Goal: Transaction & Acquisition: Purchase product/service

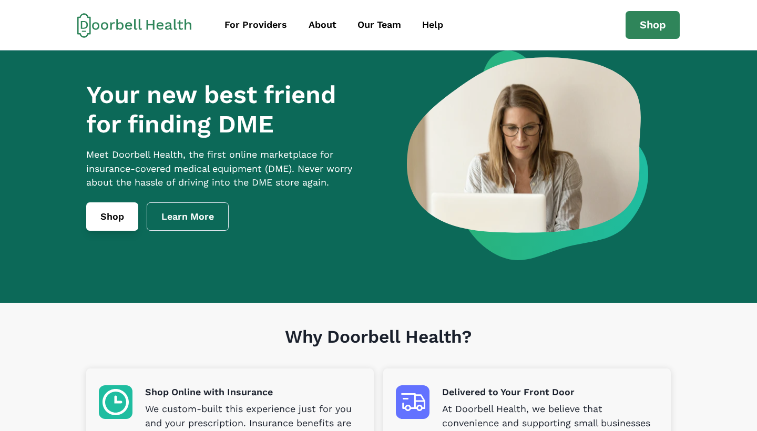
click at [118, 229] on link "Shop" at bounding box center [112, 216] width 52 height 28
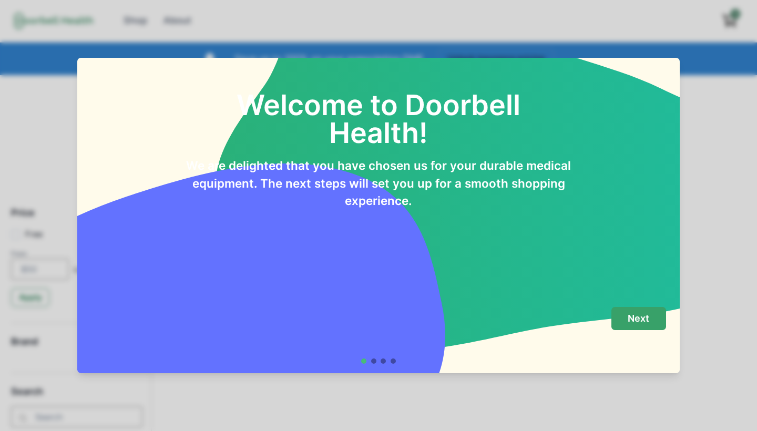
click at [630, 319] on p "Next" at bounding box center [638, 319] width 22 height 12
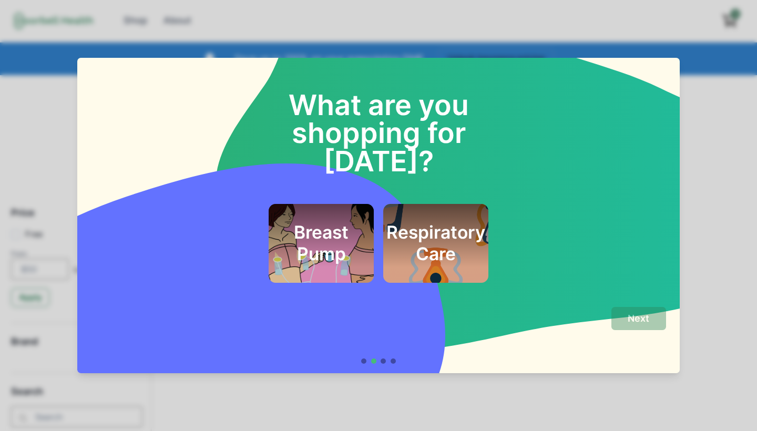
click at [444, 222] on h2 "Respiratory Care" at bounding box center [435, 243] width 99 height 43
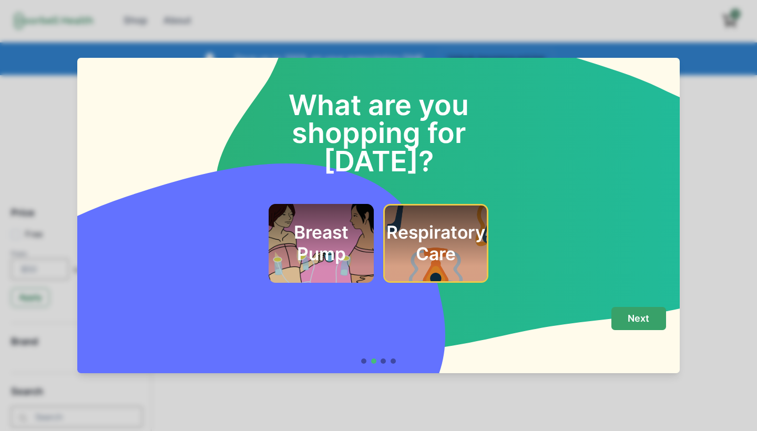
click at [654, 317] on button "Next" at bounding box center [638, 319] width 55 height 24
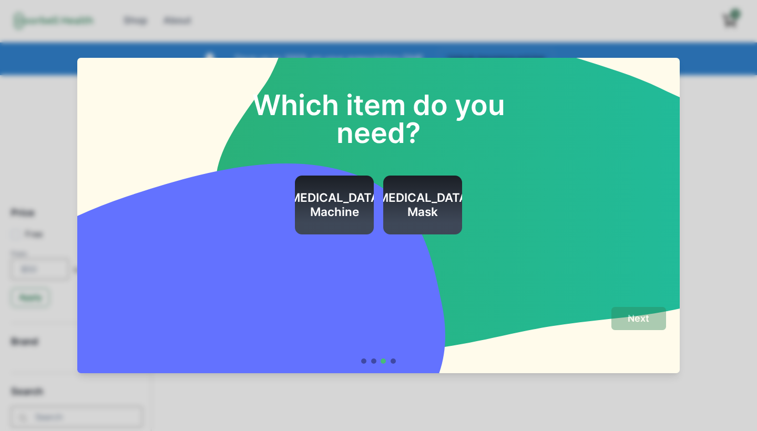
click at [331, 200] on h2 "[MEDICAL_DATA] Machine" at bounding box center [334, 205] width 99 height 28
click at [410, 202] on h2 "[MEDICAL_DATA] Mask" at bounding box center [422, 205] width 99 height 28
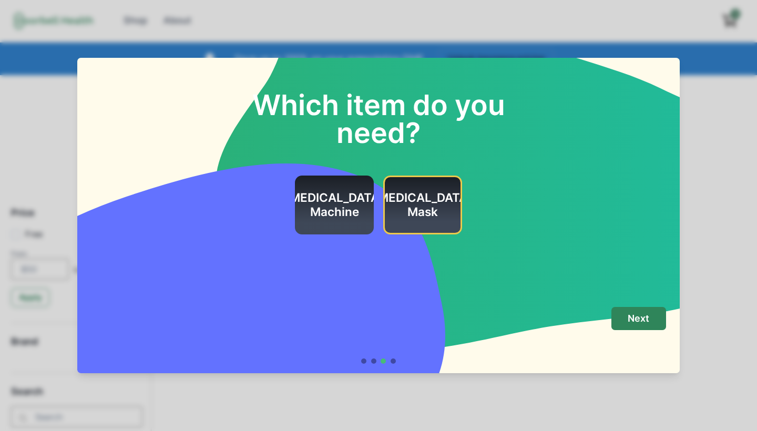
click at [341, 201] on h2 "[MEDICAL_DATA] Machine" at bounding box center [334, 205] width 99 height 28
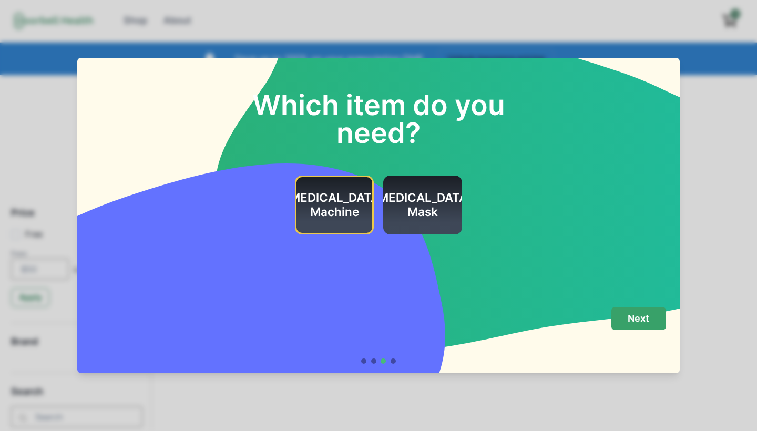
click at [636, 317] on p "Next" at bounding box center [638, 319] width 22 height 12
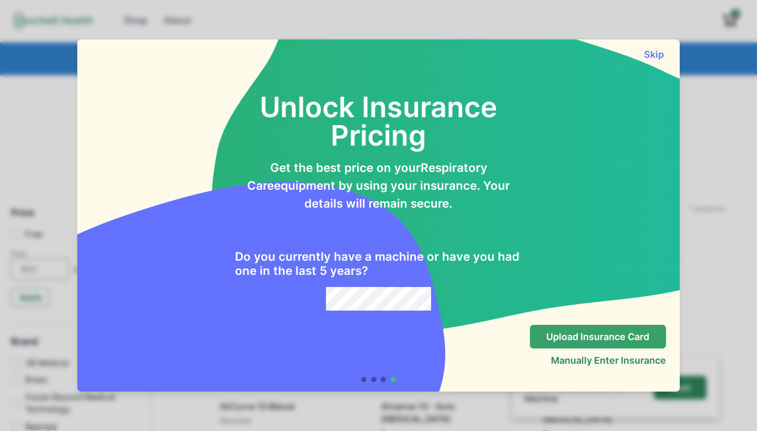
click at [551, 334] on p "Upload Insurance Card" at bounding box center [597, 337] width 103 height 12
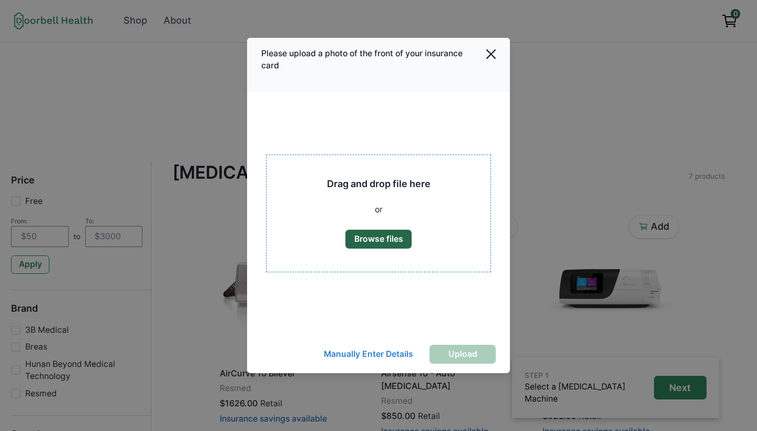
click at [379, 241] on button "Browse files" at bounding box center [378, 239] width 66 height 19
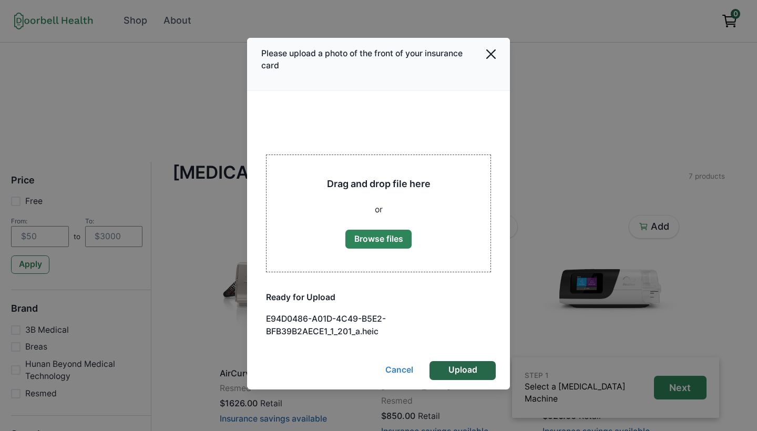
click at [460, 369] on button "Upload" at bounding box center [462, 370] width 66 height 19
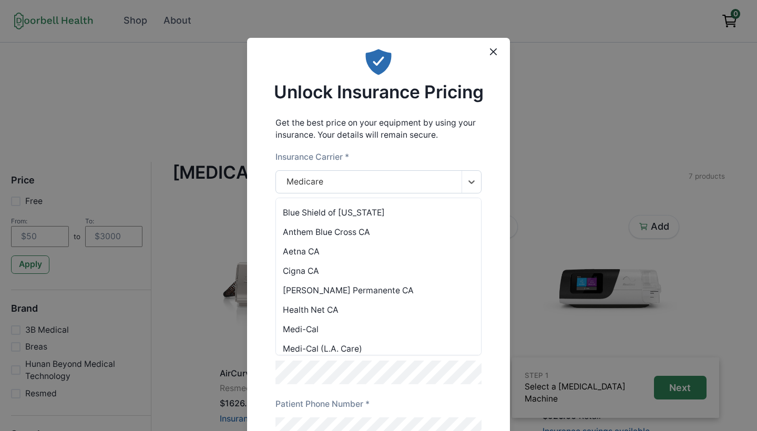
click at [354, 183] on div "Medicare" at bounding box center [369, 182] width 186 height 23
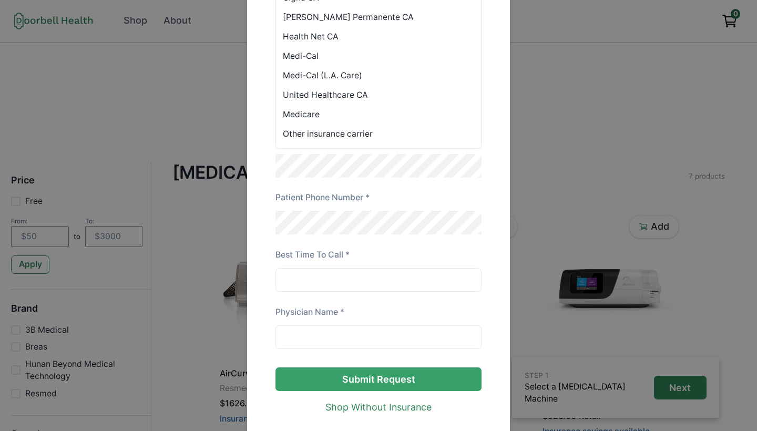
scroll to position [205, 0]
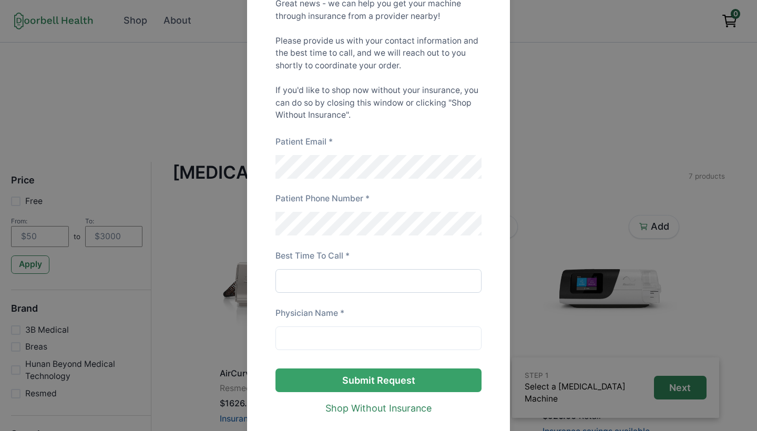
click at [404, 286] on input at bounding box center [378, 281] width 207 height 24
type input "day time"
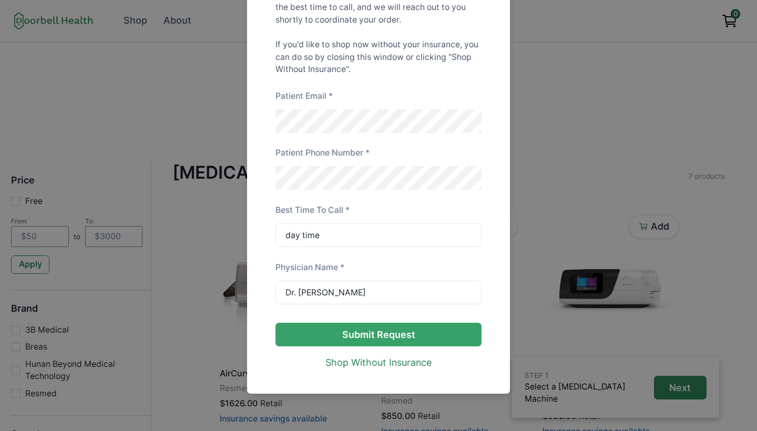
scroll to position [0, 0]
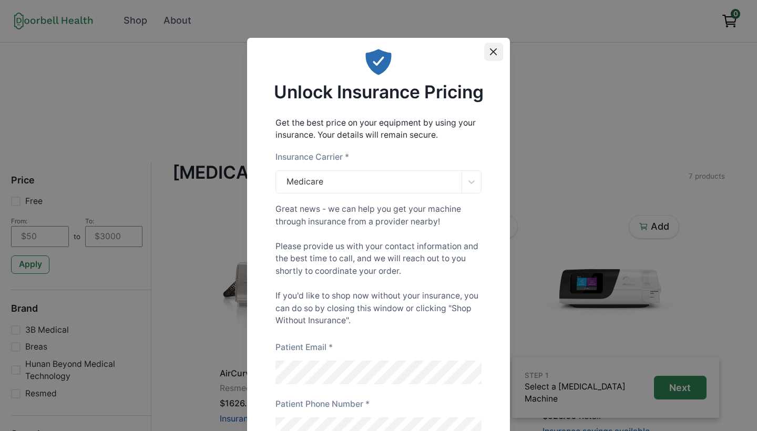
type input "Dr. [PERSON_NAME]"
click at [492, 54] on icon "Close" at bounding box center [493, 51] width 7 height 7
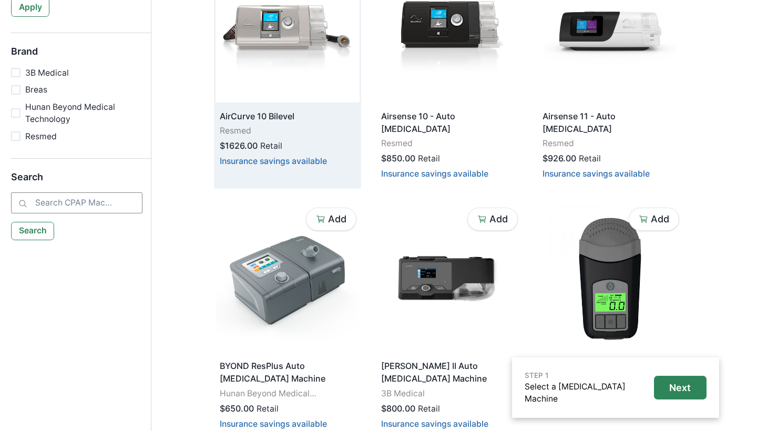
scroll to position [289, 0]
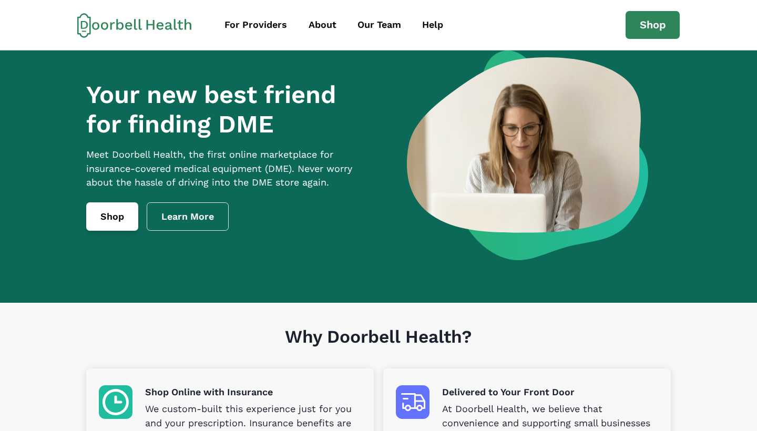
click at [120, 231] on link "Shop" at bounding box center [112, 216] width 52 height 28
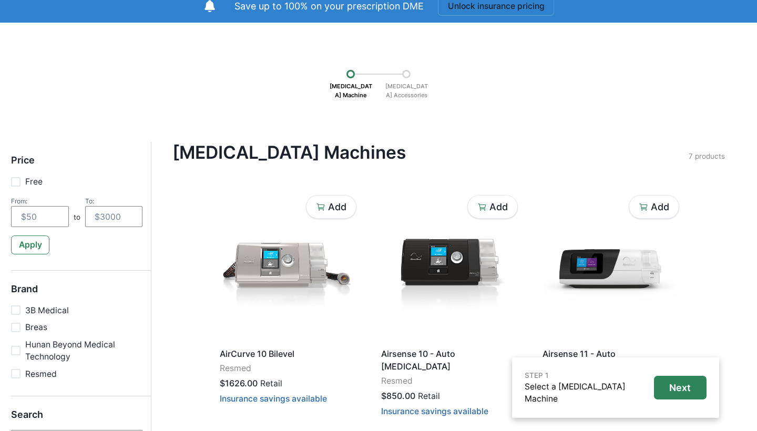
scroll to position [49, 0]
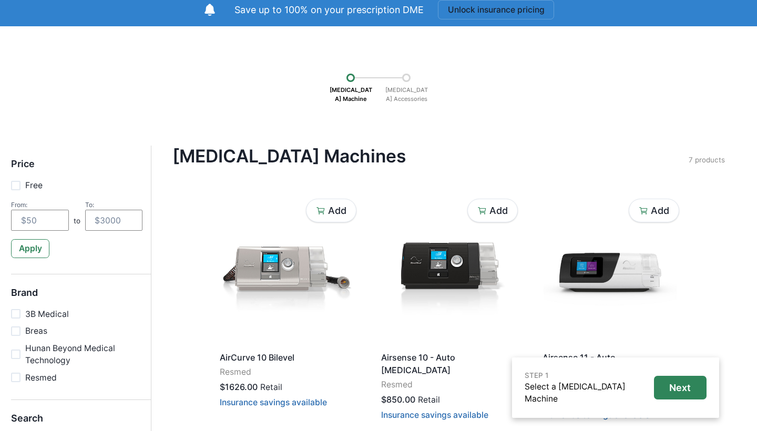
click at [405, 79] on div at bounding box center [406, 78] width 8 height 8
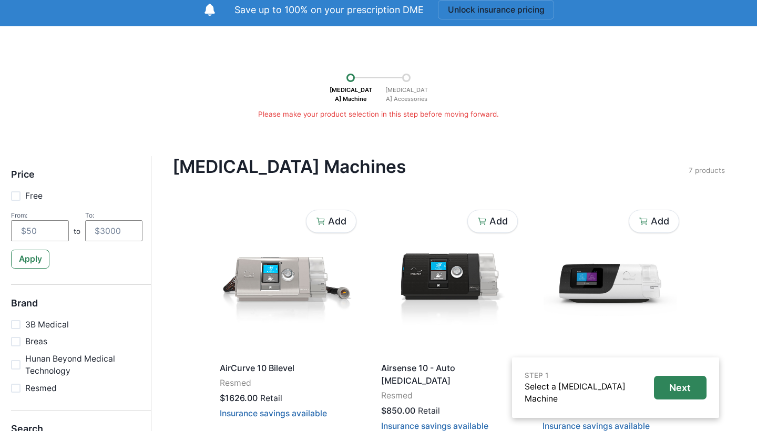
click at [409, 79] on div at bounding box center [406, 78] width 8 height 8
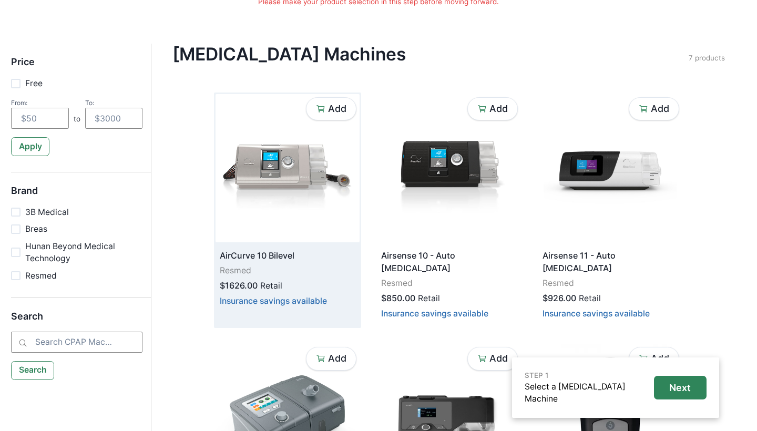
scroll to position [161, 0]
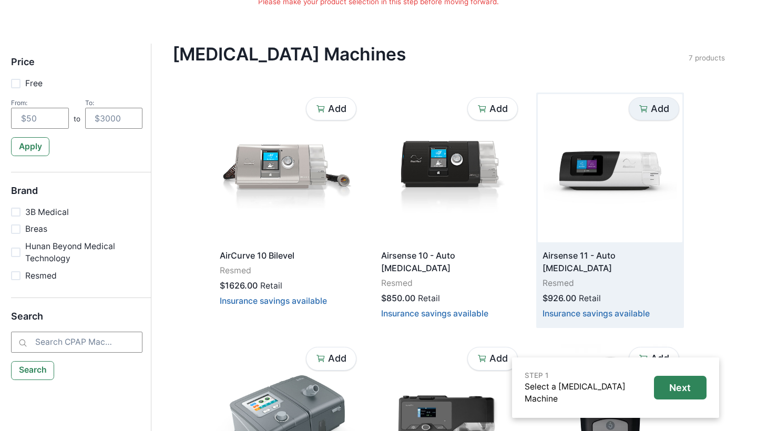
click at [659, 108] on p "Add" at bounding box center [660, 109] width 18 height 12
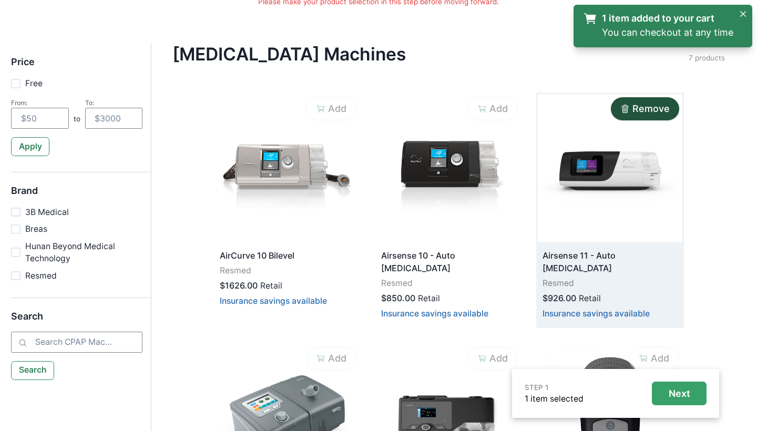
click at [674, 391] on p "Next" at bounding box center [679, 394] width 22 height 12
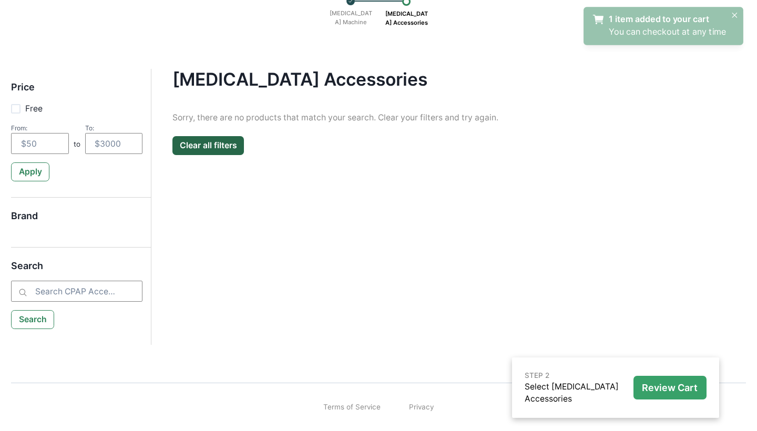
scroll to position [125, 0]
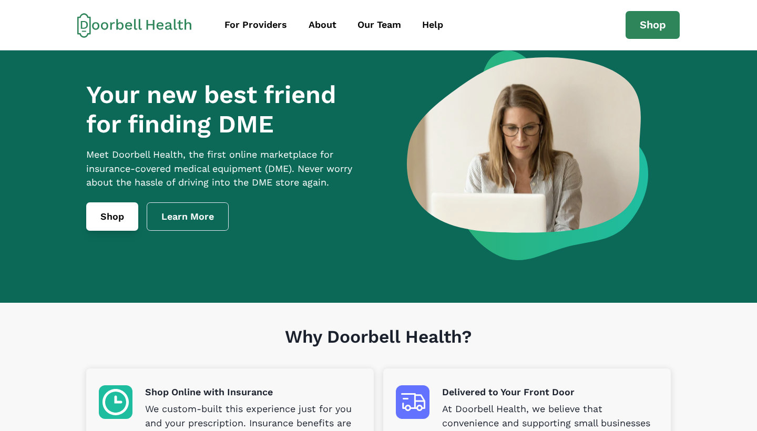
click at [120, 229] on link "Shop" at bounding box center [112, 216] width 52 height 28
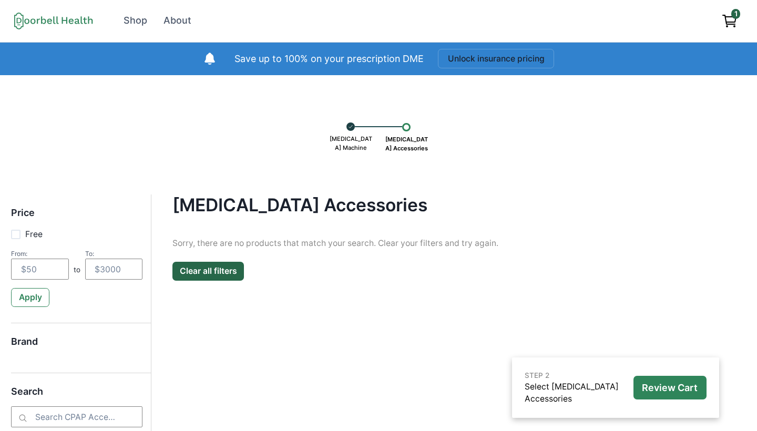
click at [349, 129] on icon at bounding box center [350, 126] width 5 height 9
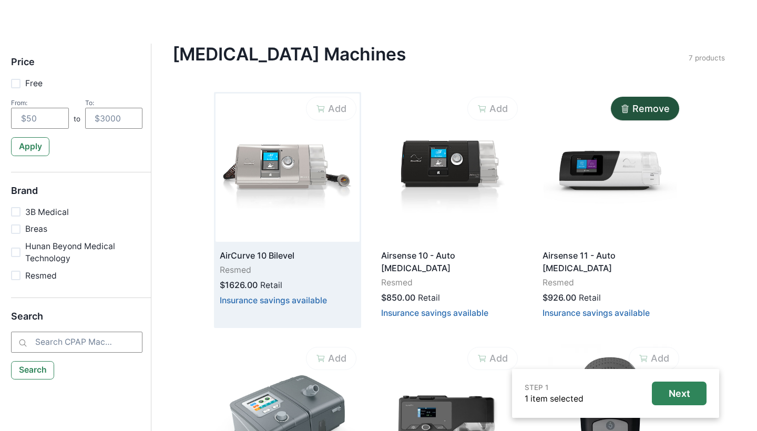
scroll to position [152, 0]
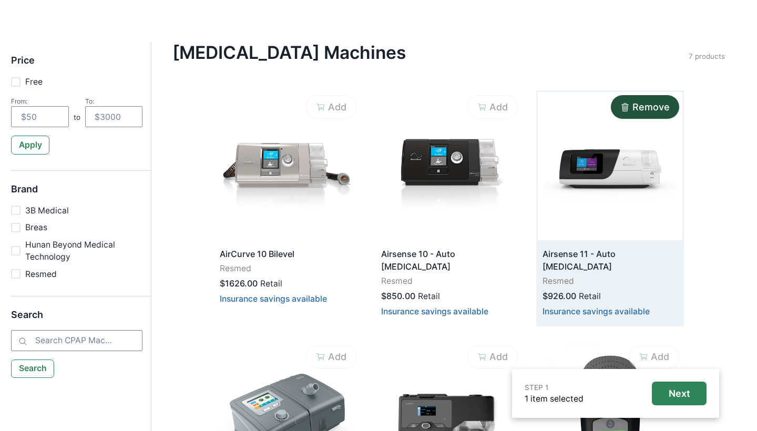
click at [589, 166] on img at bounding box center [610, 166] width 144 height 148
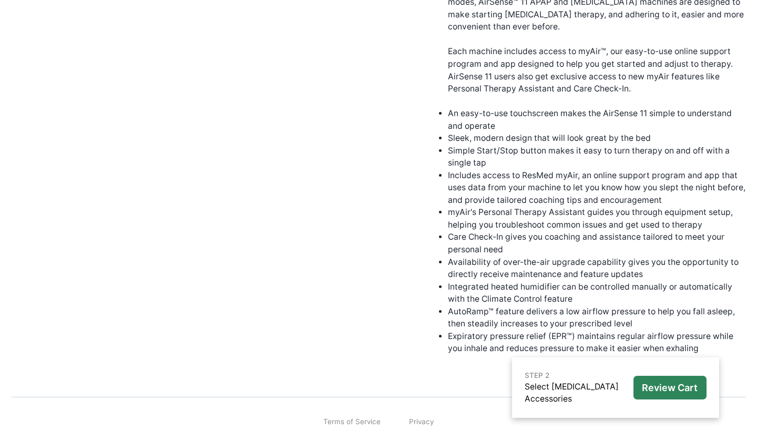
scroll to position [437, 0]
click at [548, 396] on link "Select [MEDICAL_DATA] Accessories" at bounding box center [571, 393] width 94 height 23
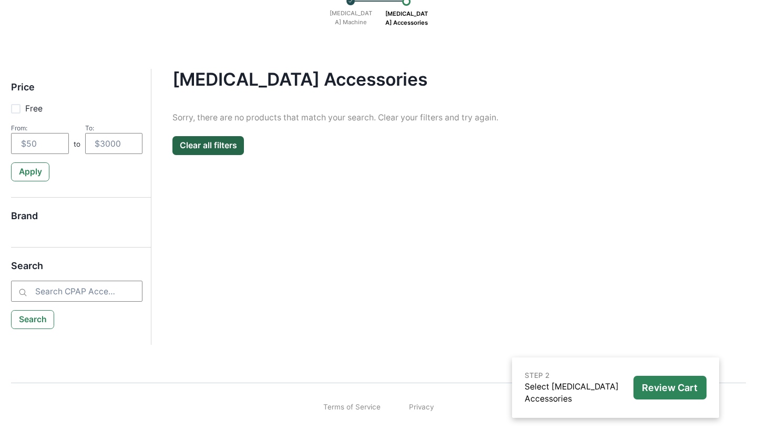
scroll to position [125, 0]
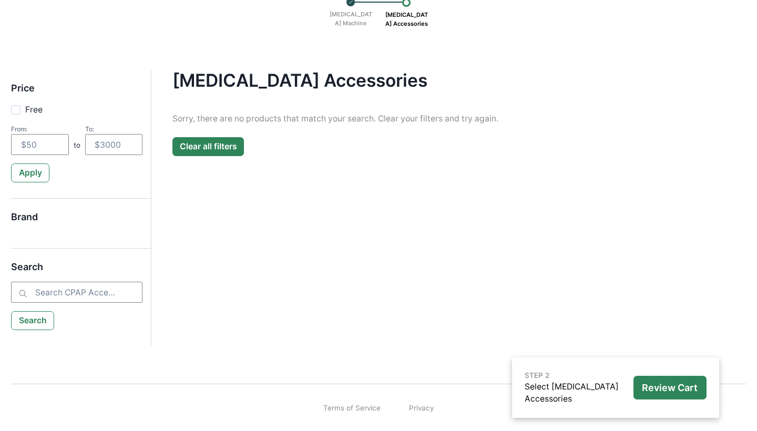
click at [209, 148] on button "Clear all filters" at bounding box center [207, 146] width 71 height 19
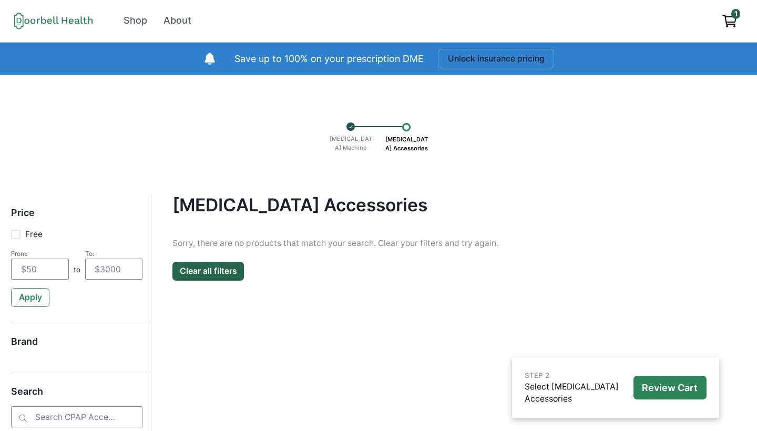
scroll to position [0, 0]
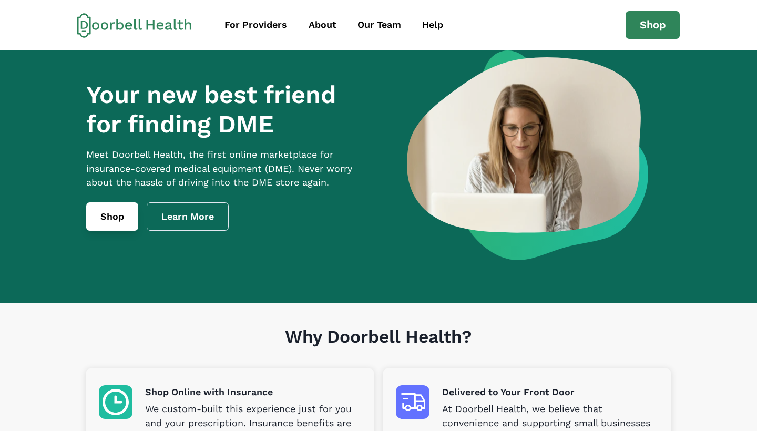
click at [116, 226] on link "Shop" at bounding box center [112, 216] width 52 height 28
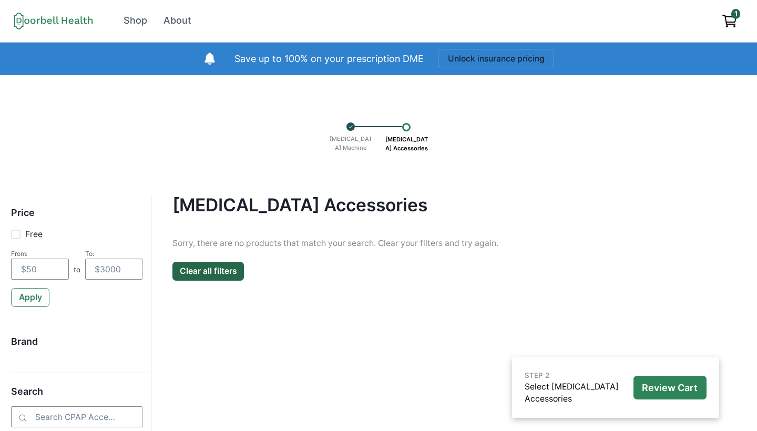
click at [733, 15] on span "1" at bounding box center [735, 13] width 9 height 9
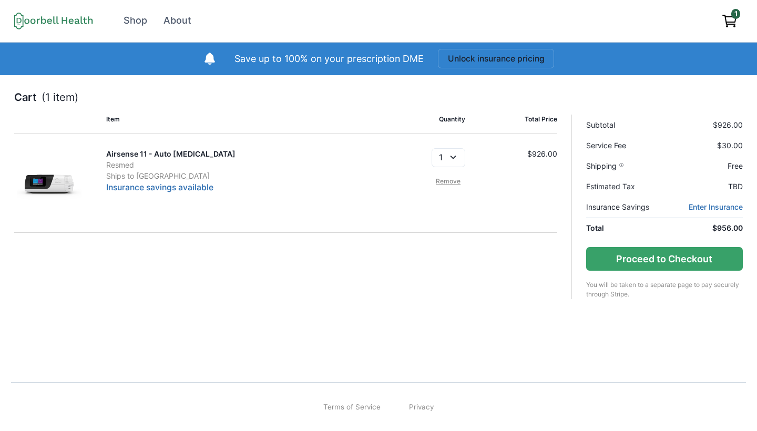
click at [453, 180] on link "Remove" at bounding box center [448, 181] width 34 height 9
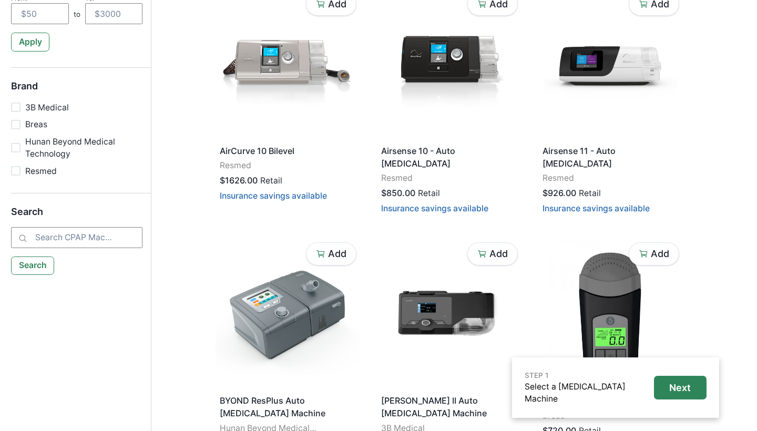
scroll to position [250, 0]
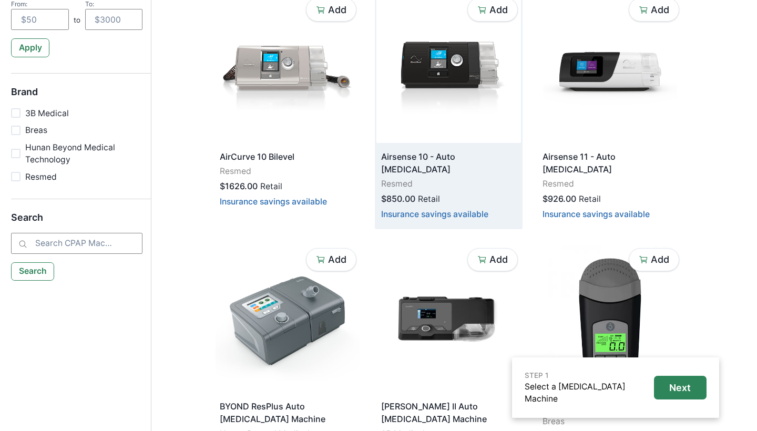
click at [409, 178] on p "Resmed" at bounding box center [448, 184] width 135 height 13
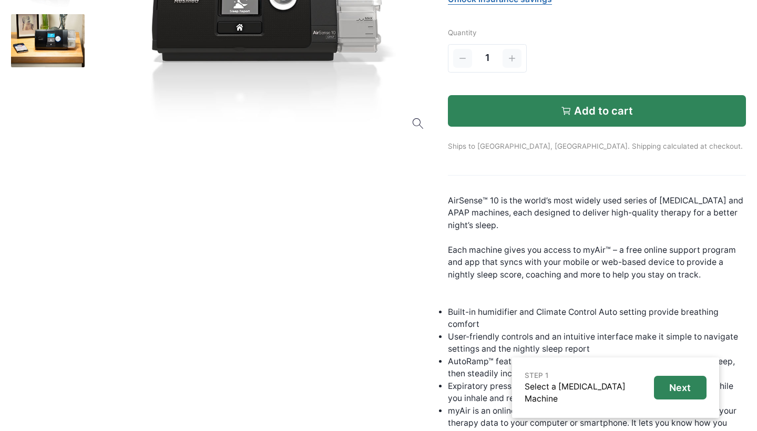
scroll to position [231, 0]
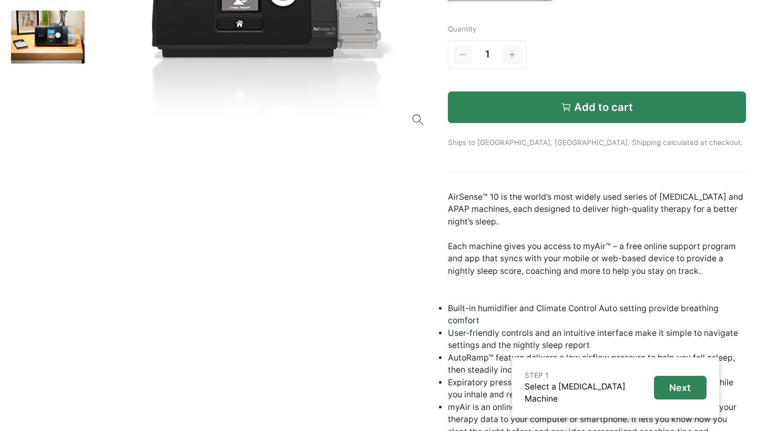
click at [666, 96] on button "Add to cart" at bounding box center [597, 107] width 298 height 32
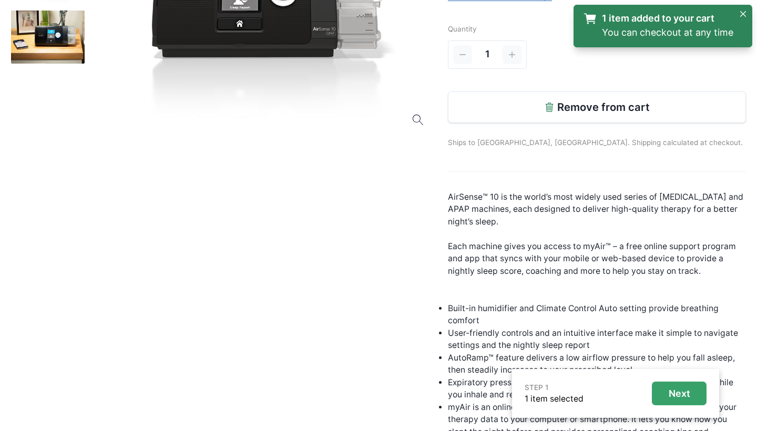
click at [675, 386] on button "Next" at bounding box center [679, 394] width 55 height 24
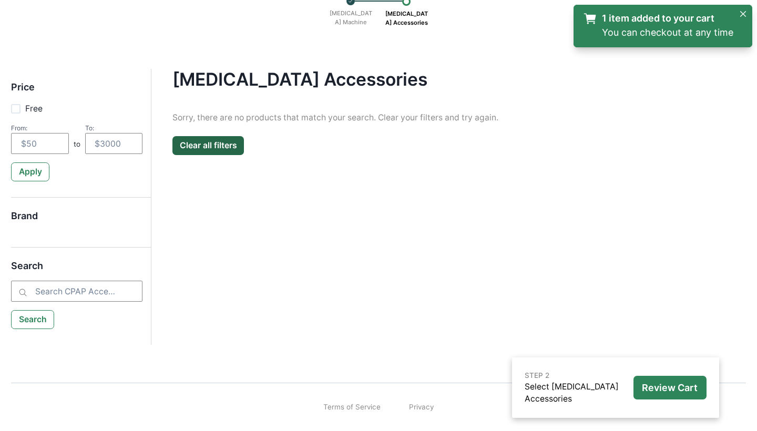
scroll to position [125, 0]
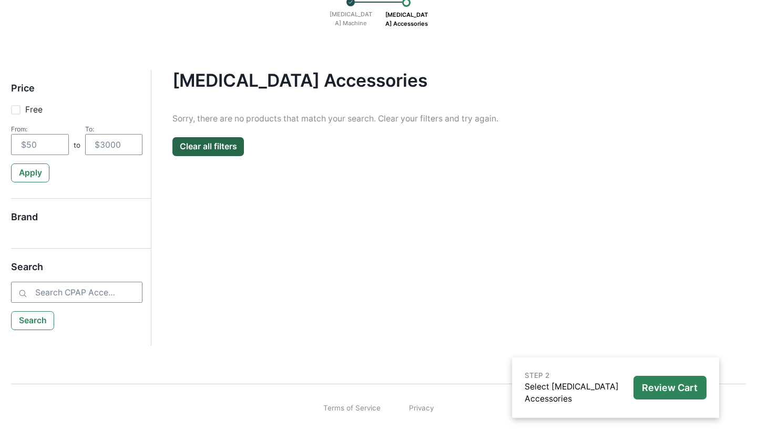
click at [541, 393] on p "Select [MEDICAL_DATA] Accessories" at bounding box center [576, 392] width 104 height 25
click at [540, 389] on link "Select [MEDICAL_DATA] Accessories" at bounding box center [571, 393] width 94 height 23
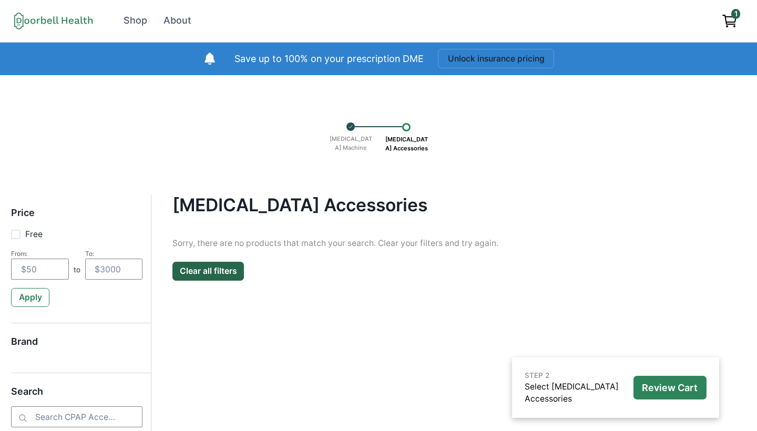
scroll to position [125, 0]
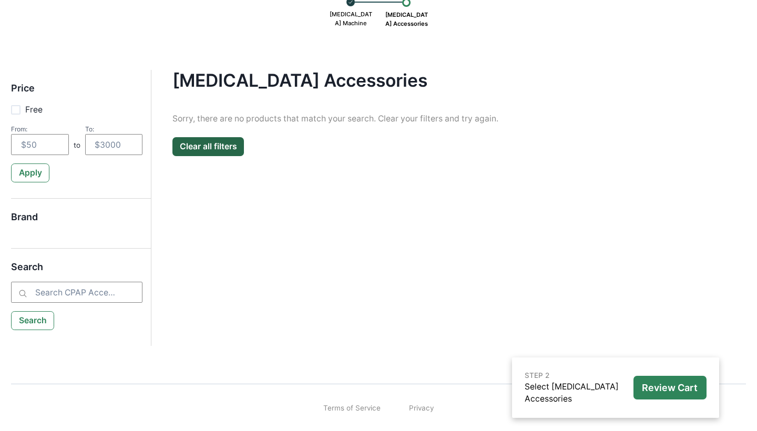
click at [349, 14] on p "[MEDICAL_DATA] Machine" at bounding box center [350, 18] width 53 height 25
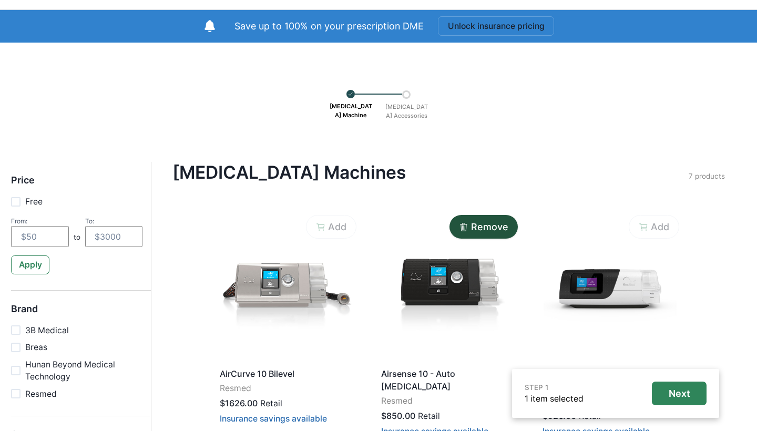
scroll to position [8, 0]
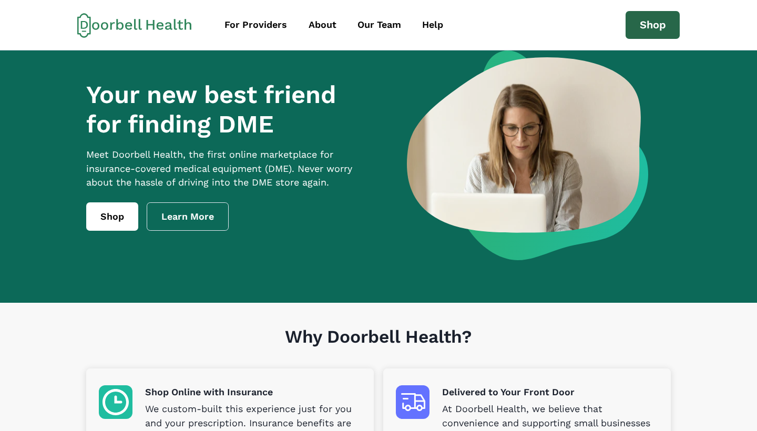
click at [656, 27] on link "Shop" at bounding box center [652, 25] width 55 height 28
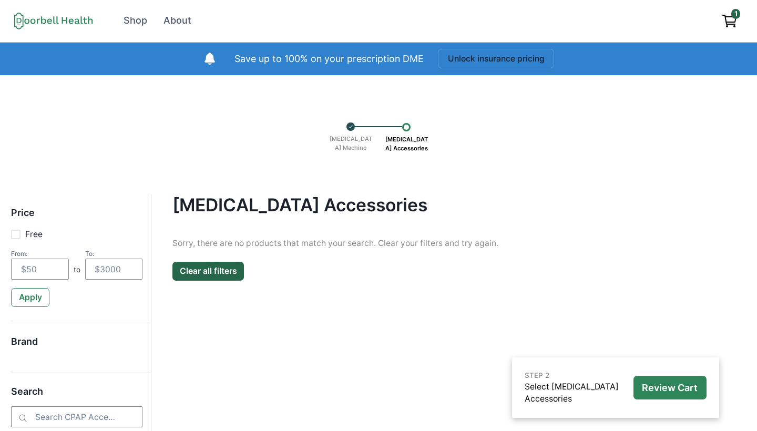
click at [407, 138] on p "[MEDICAL_DATA] Accessories" at bounding box center [406, 143] width 53 height 25
click at [409, 119] on div "[MEDICAL_DATA] Machine [MEDICAL_DATA] Accessories" at bounding box center [378, 135] width 106 height 46
click at [198, 274] on button "Clear all filters" at bounding box center [207, 271] width 71 height 19
click at [205, 270] on button "Clear all filters" at bounding box center [207, 271] width 71 height 19
click at [737, 19] on icon "View cart" at bounding box center [729, 21] width 17 height 17
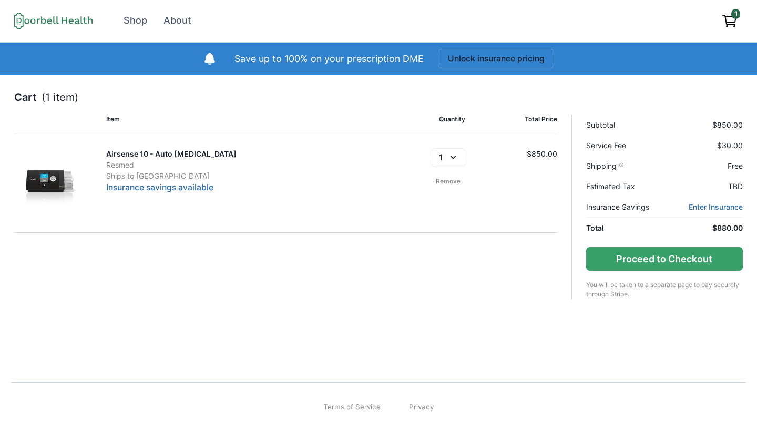
click at [448, 182] on link "Remove" at bounding box center [448, 181] width 34 height 9
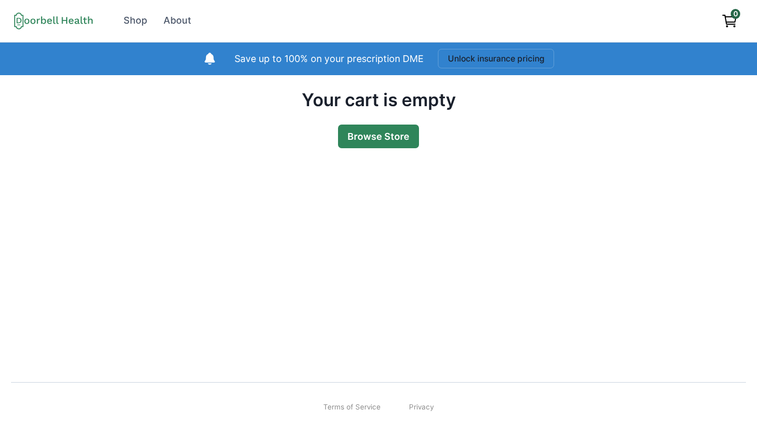
click at [371, 130] on link "Browse Store" at bounding box center [378, 137] width 81 height 24
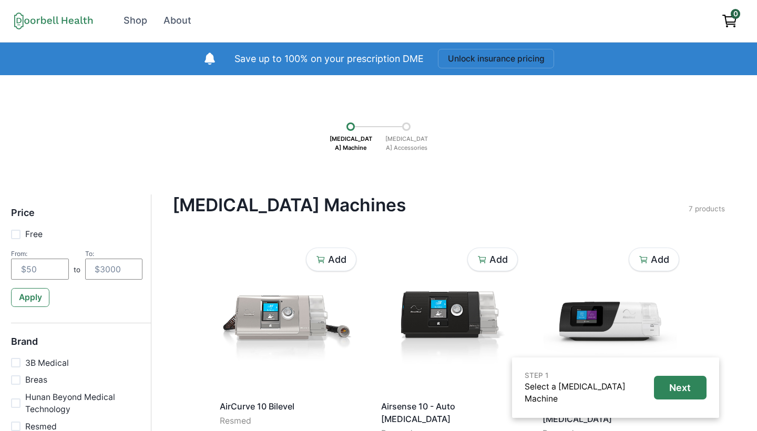
click at [406, 134] on p "[MEDICAL_DATA] Accessories" at bounding box center [406, 143] width 53 height 25
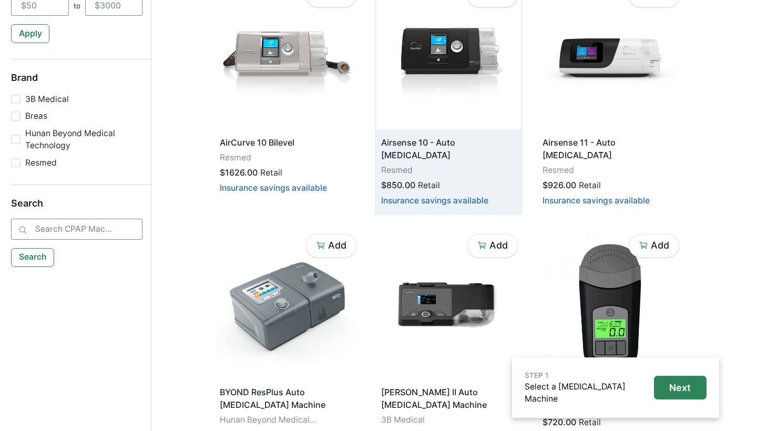
scroll to position [275, 0]
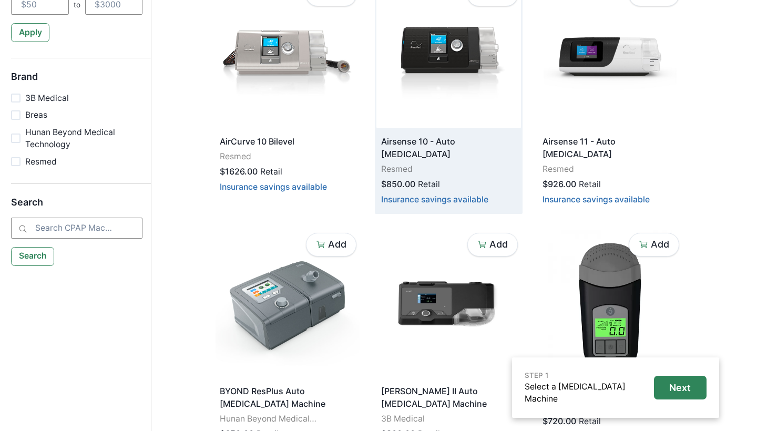
click at [398, 178] on p "$850.00" at bounding box center [398, 184] width 34 height 13
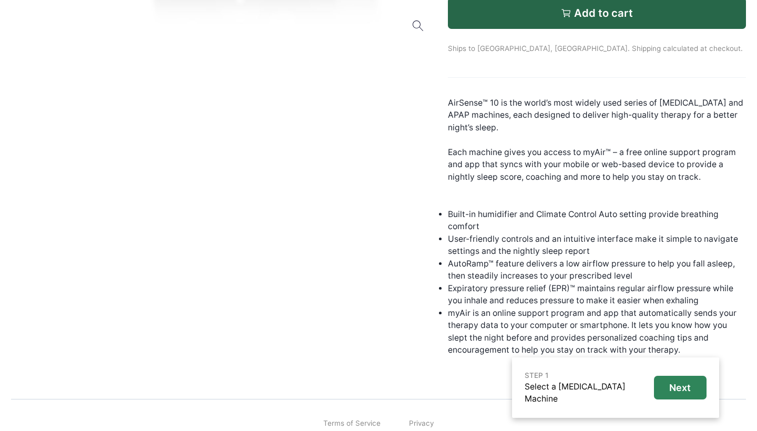
scroll to position [324, 0]
click at [675, 391] on p "Next" at bounding box center [680, 388] width 22 height 12
click at [682, 399] on button "Next" at bounding box center [680, 388] width 53 height 24
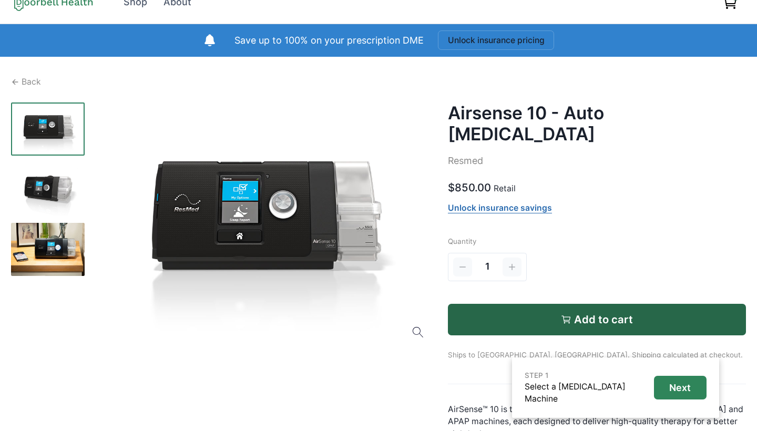
scroll to position [27, 0]
